Goal: Task Accomplishment & Management: Use online tool/utility

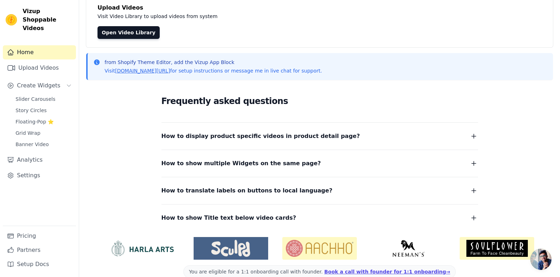
scroll to position [60, 0]
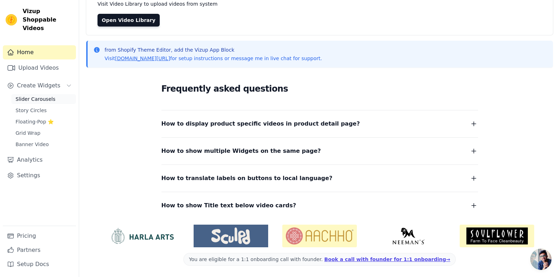
click at [53, 94] on link "Slider Carousels" at bounding box center [43, 99] width 65 height 10
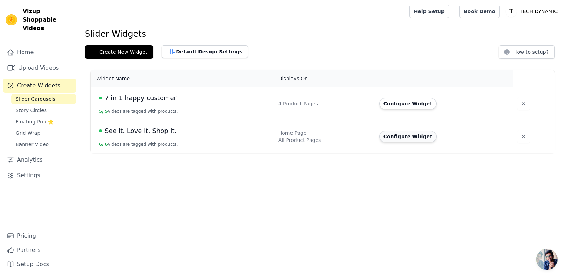
click at [408, 133] on button "Configure Widget" at bounding box center [407, 136] width 57 height 11
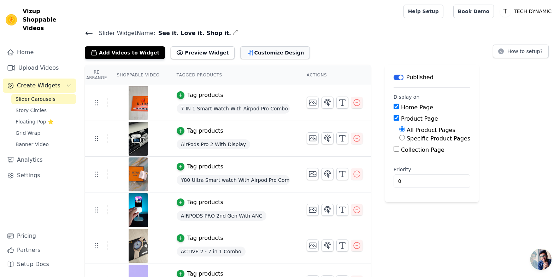
click at [251, 57] on button "Customize Design" at bounding box center [275, 52] width 70 height 13
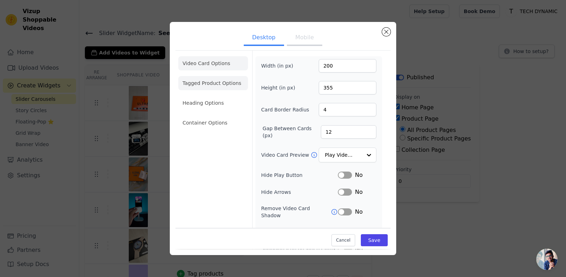
click at [225, 83] on li "Tagged Product Options" at bounding box center [213, 83] width 70 height 14
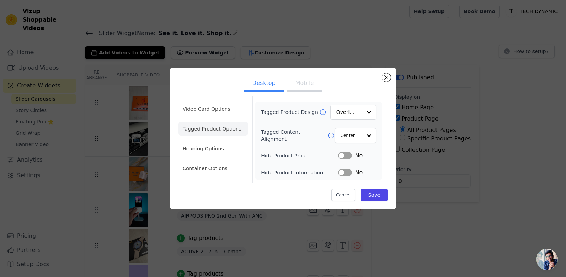
click at [293, 88] on button "Mobile" at bounding box center [304, 84] width 35 height 16
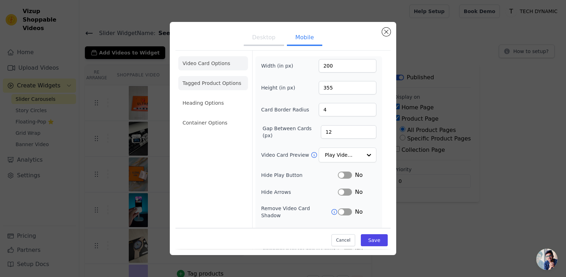
click at [221, 86] on li "Tagged Product Options" at bounding box center [213, 83] width 70 height 14
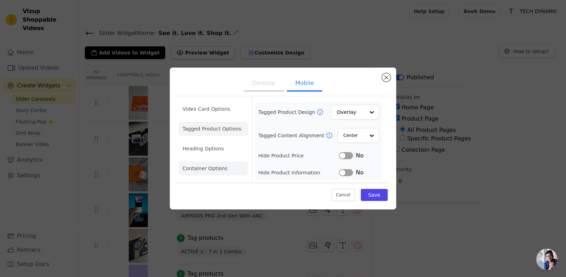
click at [209, 150] on li "Heading Options" at bounding box center [213, 148] width 70 height 14
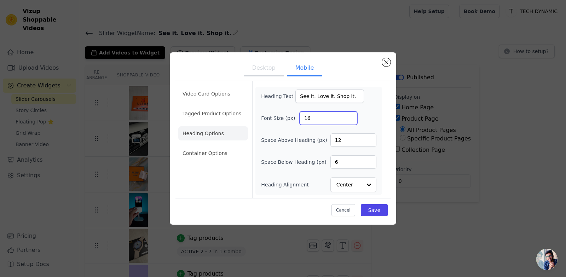
click at [320, 119] on input "16" at bounding box center [328, 117] width 58 height 13
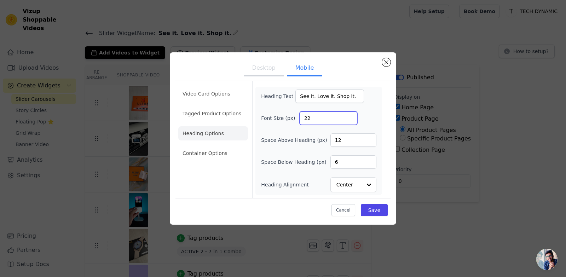
type input "22"
click at [342, 137] on input "12" at bounding box center [353, 139] width 46 height 13
type input "0"
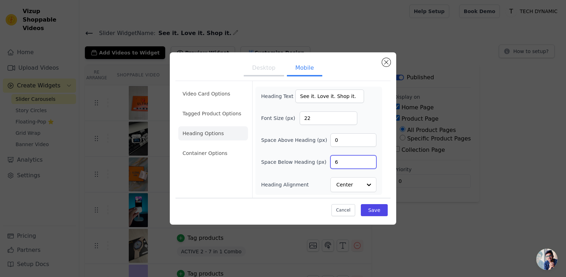
click at [336, 164] on input "6" at bounding box center [353, 161] width 46 height 13
type input "10"
click at [373, 210] on button "Save" at bounding box center [374, 210] width 27 height 12
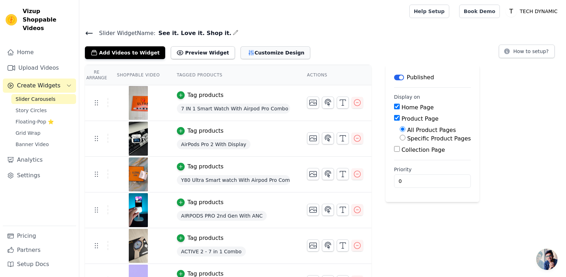
click at [245, 52] on button "Customize Design" at bounding box center [275, 52] width 70 height 13
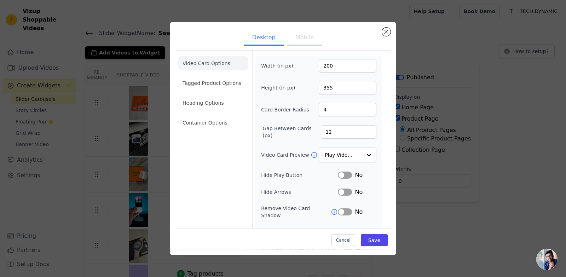
click at [185, 112] on ul "Video Card Options Tagged Product Options Heading Options Container Options" at bounding box center [213, 92] width 70 height 79
click at [198, 106] on li "Heading Options" at bounding box center [213, 103] width 70 height 14
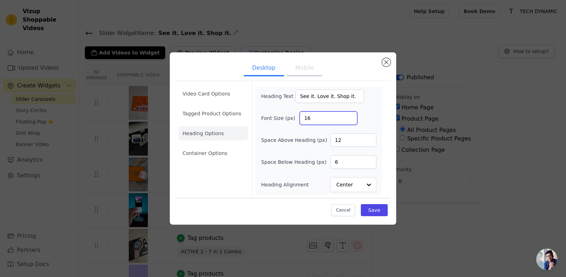
click at [303, 119] on input "16" at bounding box center [328, 117] width 58 height 13
type input "22"
click at [342, 141] on input "12" at bounding box center [353, 139] width 46 height 13
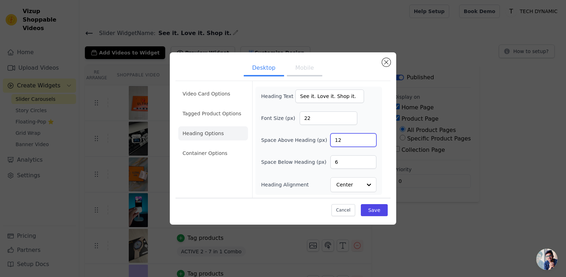
click at [342, 141] on input "12" at bounding box center [353, 139] width 46 height 13
type input "0"
click at [341, 165] on input "6" at bounding box center [353, 161] width 46 height 13
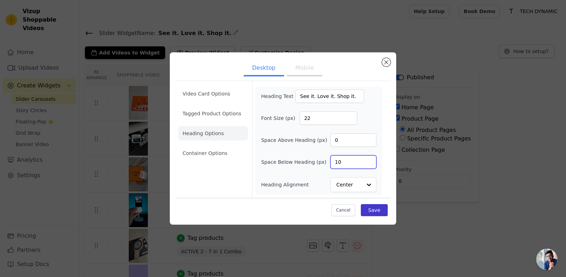
type input "10"
click at [379, 208] on button "Save" at bounding box center [374, 210] width 27 height 12
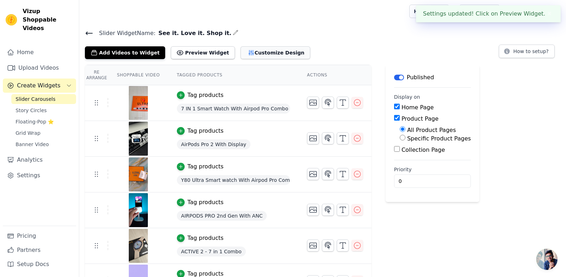
click at [243, 49] on button "Customize Design" at bounding box center [275, 52] width 70 height 13
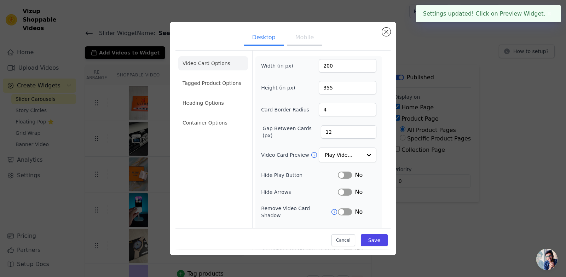
click at [212, 101] on li "Heading Options" at bounding box center [213, 103] width 70 height 14
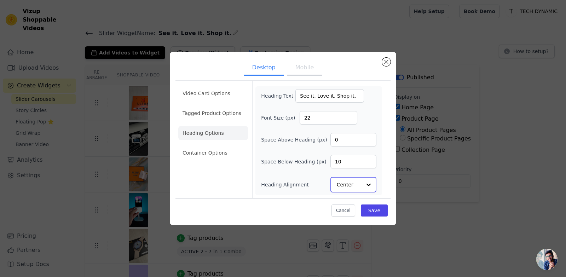
click at [361, 188] on div "Center" at bounding box center [353, 185] width 46 height 16
drag, startPoint x: 357, startPoint y: 166, endPoint x: 367, endPoint y: 171, distance: 11.1
click at [357, 169] on div "Left" at bounding box center [352, 167] width 44 height 15
click at [377, 213] on button "Save" at bounding box center [374, 210] width 27 height 12
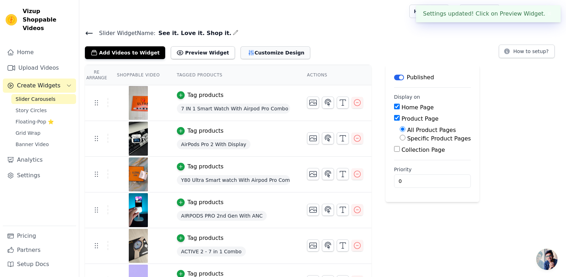
click at [246, 52] on button "Customize Design" at bounding box center [275, 52] width 70 height 13
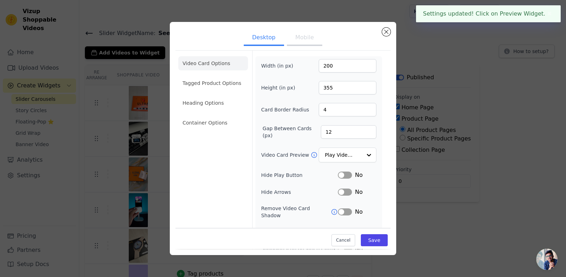
click at [303, 40] on button "Mobile" at bounding box center [304, 38] width 35 height 16
click at [215, 109] on li "Heading Options" at bounding box center [213, 103] width 70 height 14
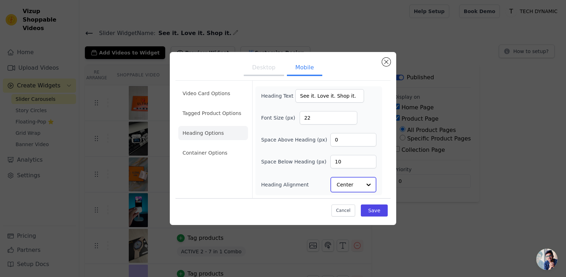
click at [366, 186] on div at bounding box center [368, 184] width 14 height 14
click at [353, 173] on div "Left" at bounding box center [352, 167] width 44 height 15
click at [359, 189] on input "Heading Alignment" at bounding box center [348, 184] width 25 height 14
click at [351, 170] on div "Left" at bounding box center [352, 167] width 44 height 15
click at [372, 212] on button "Save" at bounding box center [374, 210] width 27 height 12
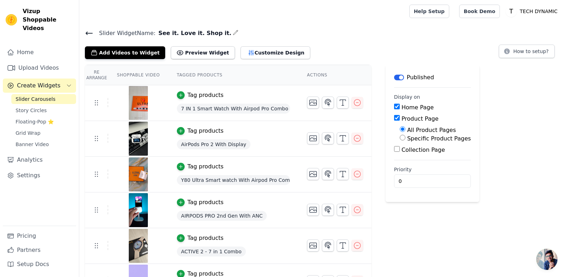
click at [247, 43] on div "Add Videos to Widget Preview Widget Customize Design" at bounding box center [200, 51] width 231 height 16
click at [247, 50] on button "Customize Design" at bounding box center [275, 52] width 70 height 13
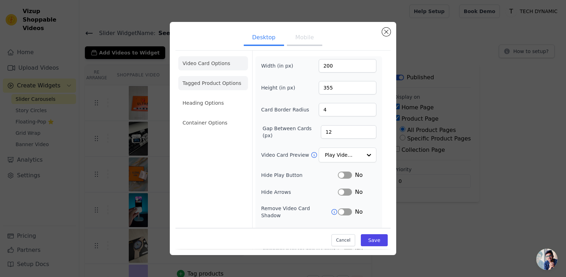
click at [229, 83] on li "Tagged Product Options" at bounding box center [213, 83] width 70 height 14
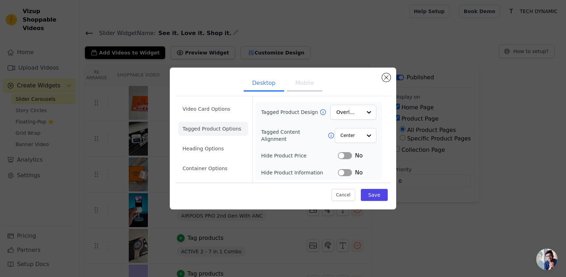
click at [313, 85] on button "Mobile" at bounding box center [304, 84] width 35 height 16
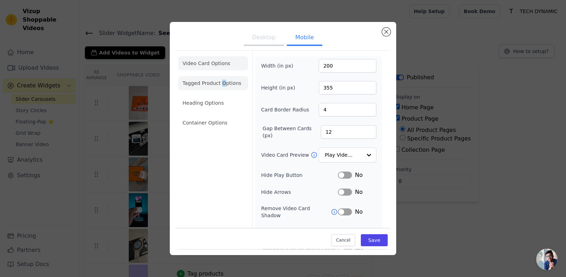
click at [221, 85] on li "Tagged Product Options" at bounding box center [213, 83] width 70 height 14
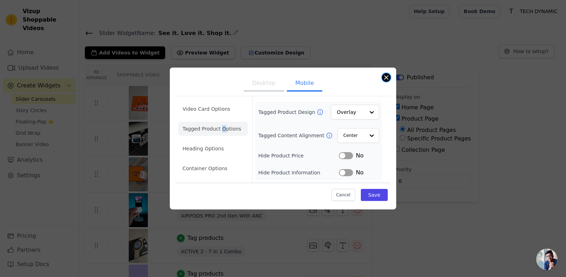
click at [383, 75] on button "Close modal" at bounding box center [386, 77] width 8 height 8
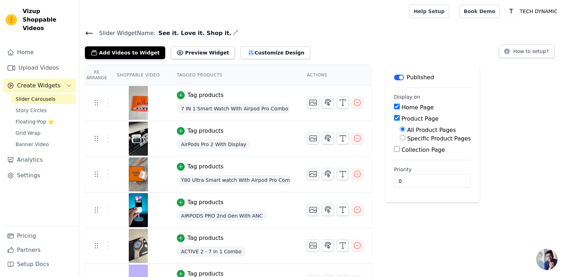
click at [250, 45] on div "Add Videos to Widget Preview Widget Customize Design" at bounding box center [200, 51] width 231 height 16
click at [256, 50] on button "Customize Design" at bounding box center [275, 52] width 70 height 13
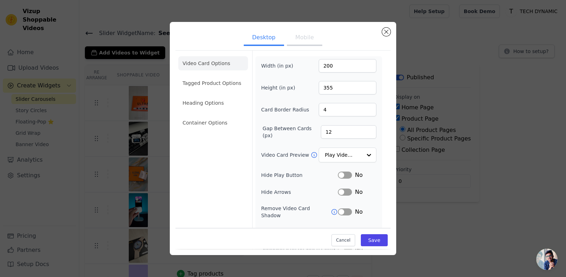
click at [297, 42] on button "Mobile" at bounding box center [304, 38] width 35 height 16
click at [387, 31] on button "Close modal" at bounding box center [386, 32] width 8 height 8
